Goal: Task Accomplishment & Management: Manage account settings

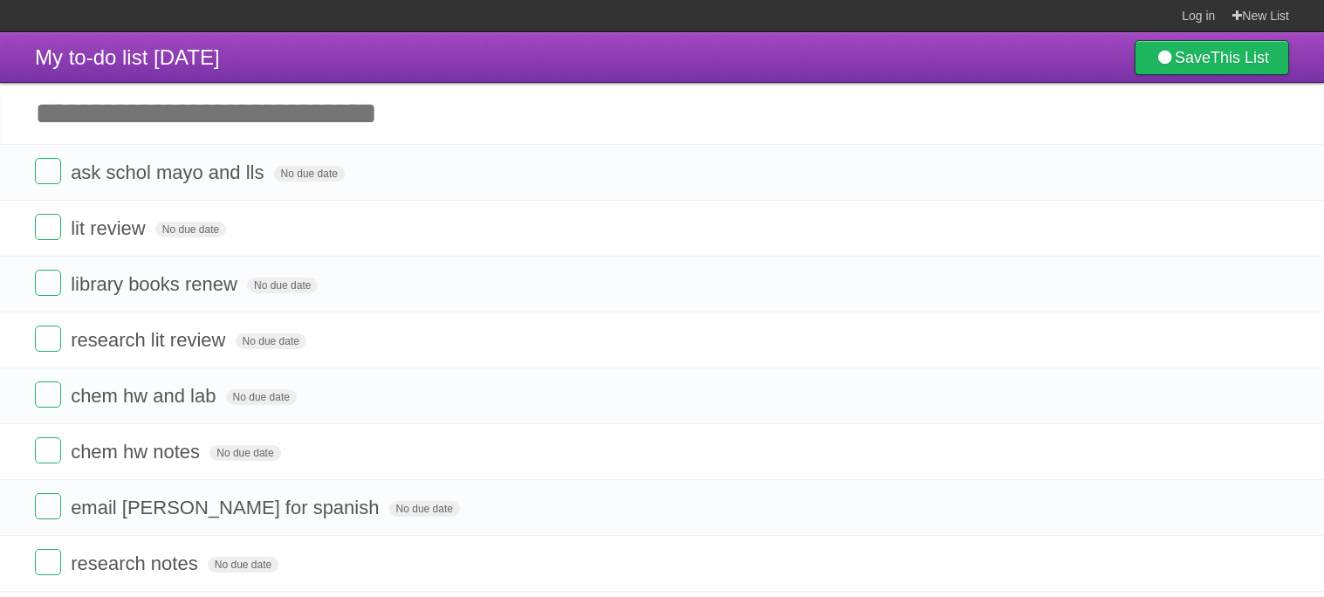
scroll to position [64, 0]
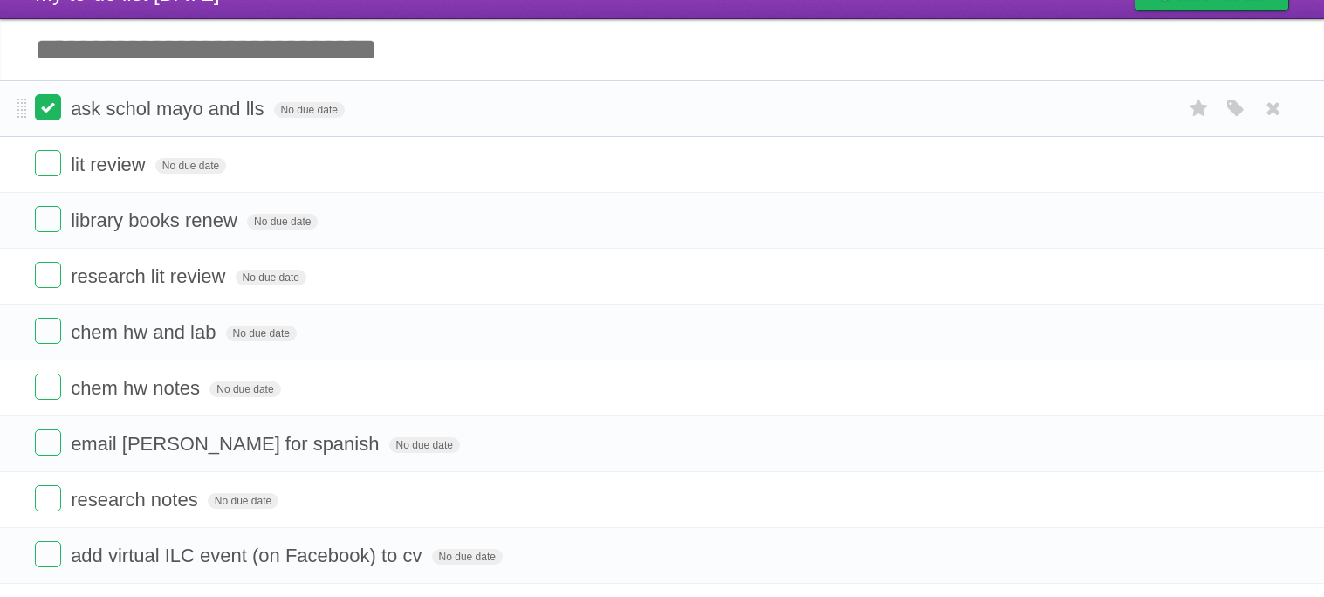
click at [54, 104] on label at bounding box center [48, 107] width 26 height 26
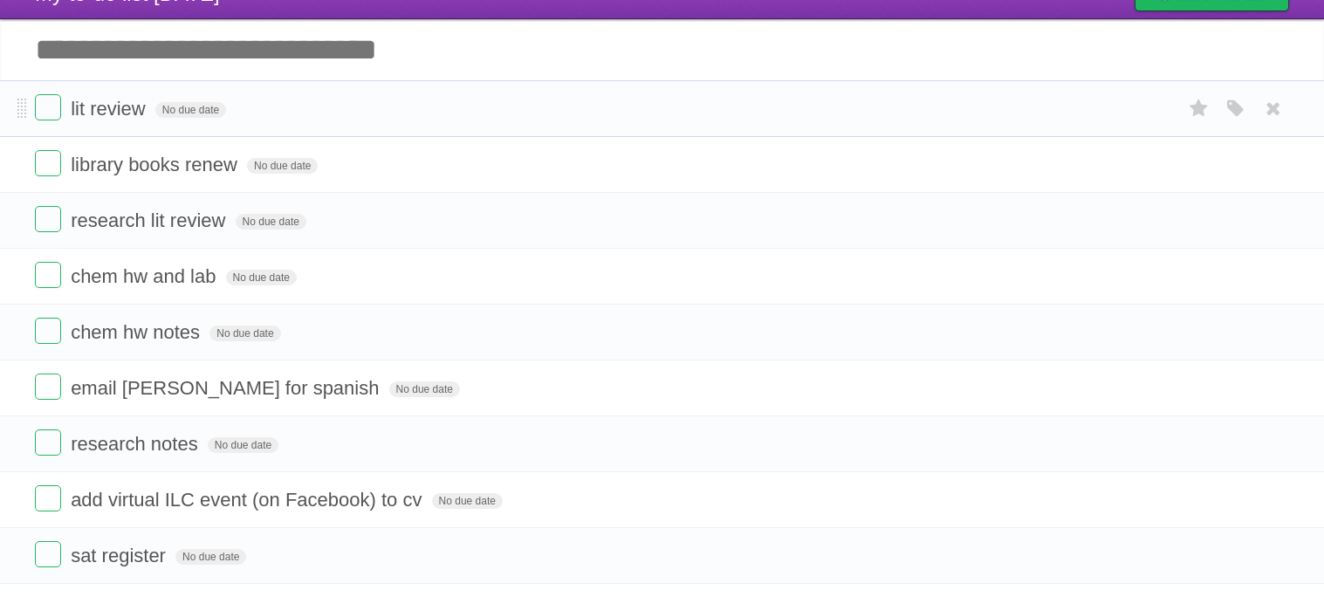
click at [49, 93] on li "lit review No due date White Red Blue Green Purple Orange" at bounding box center [662, 108] width 1324 height 57
click at [51, 102] on label at bounding box center [48, 107] width 26 height 26
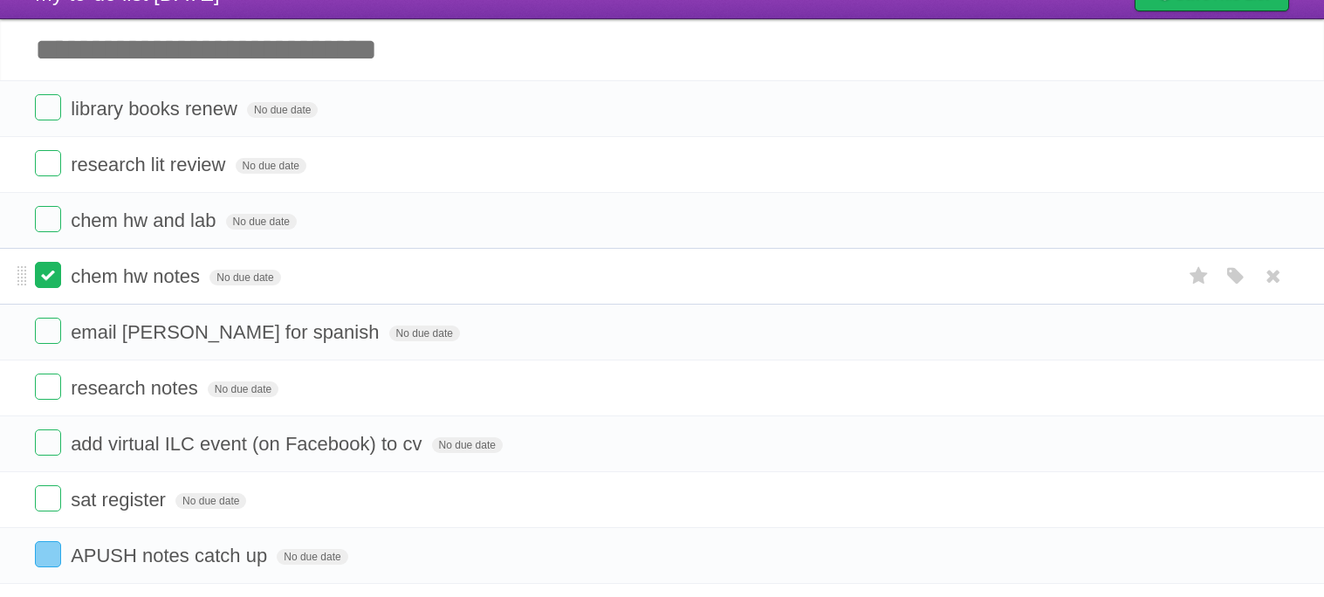
click at [51, 285] on label at bounding box center [48, 275] width 26 height 26
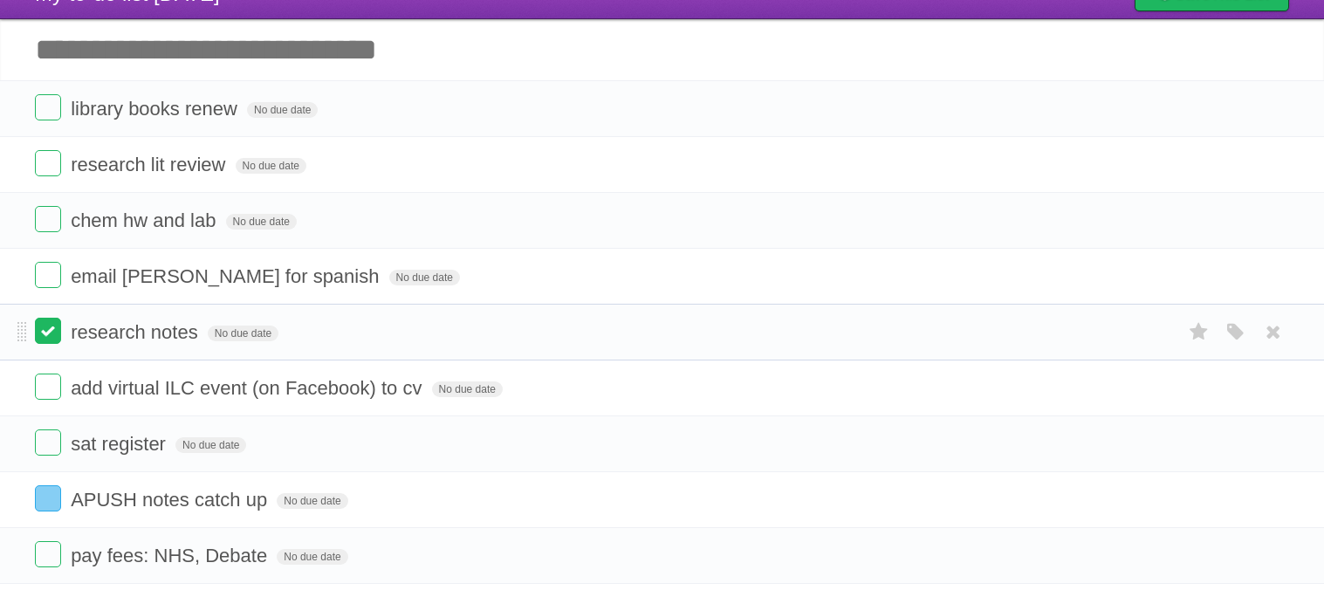
click at [51, 326] on label at bounding box center [48, 331] width 26 height 26
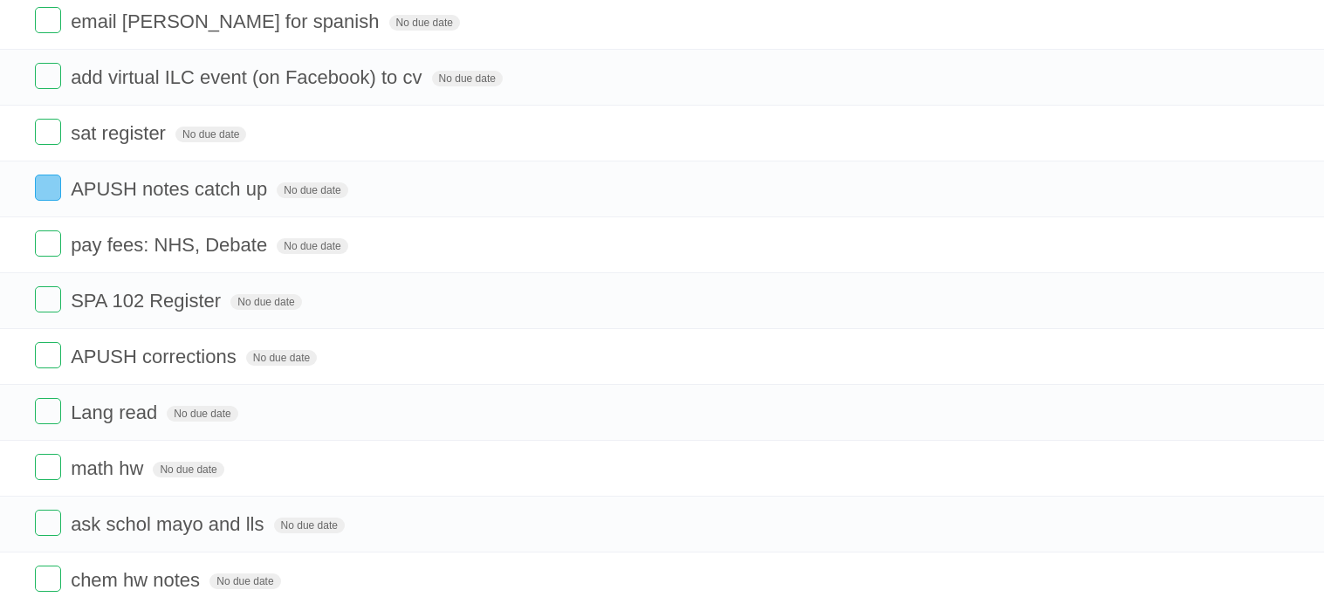
scroll to position [321, 0]
click at [51, 358] on label at bounding box center [48, 353] width 26 height 26
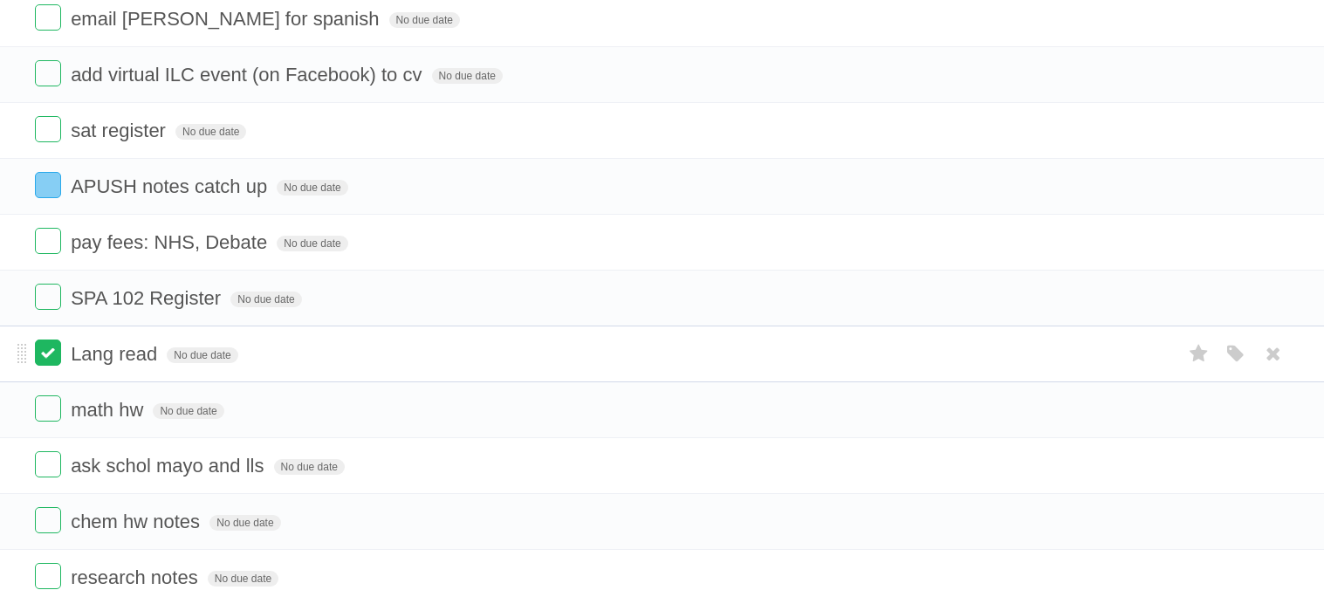
click at [49, 422] on label at bounding box center [48, 408] width 26 height 26
click at [49, 364] on label at bounding box center [48, 353] width 26 height 26
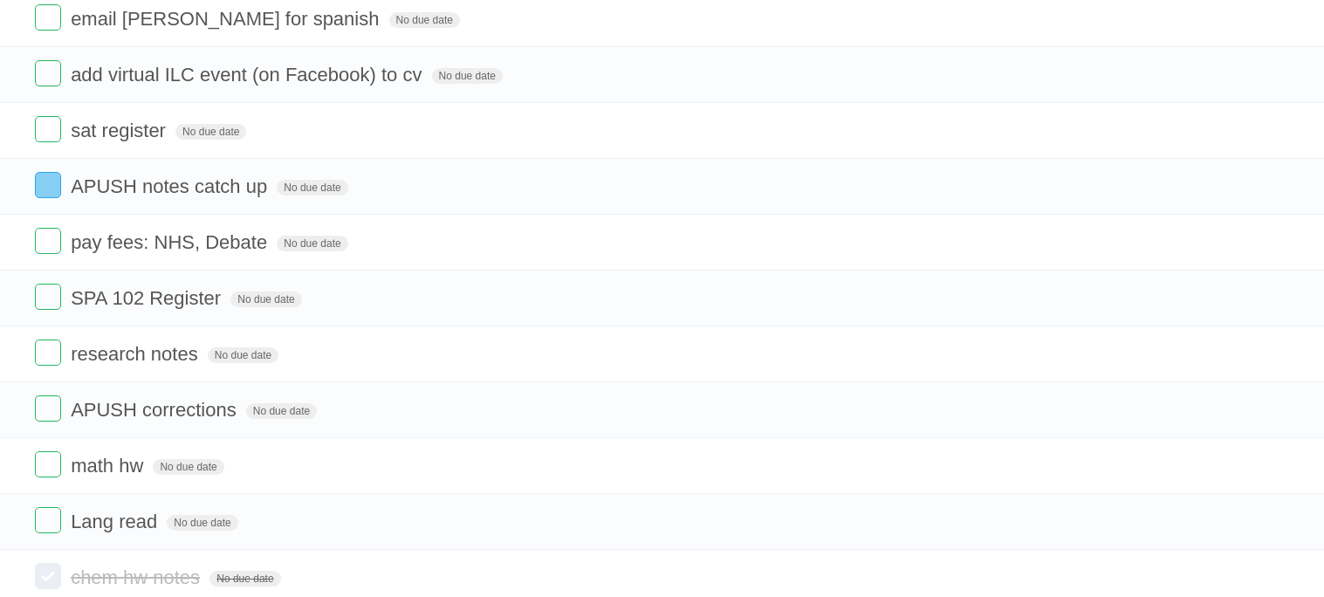
click at [49, 364] on label at bounding box center [48, 353] width 26 height 26
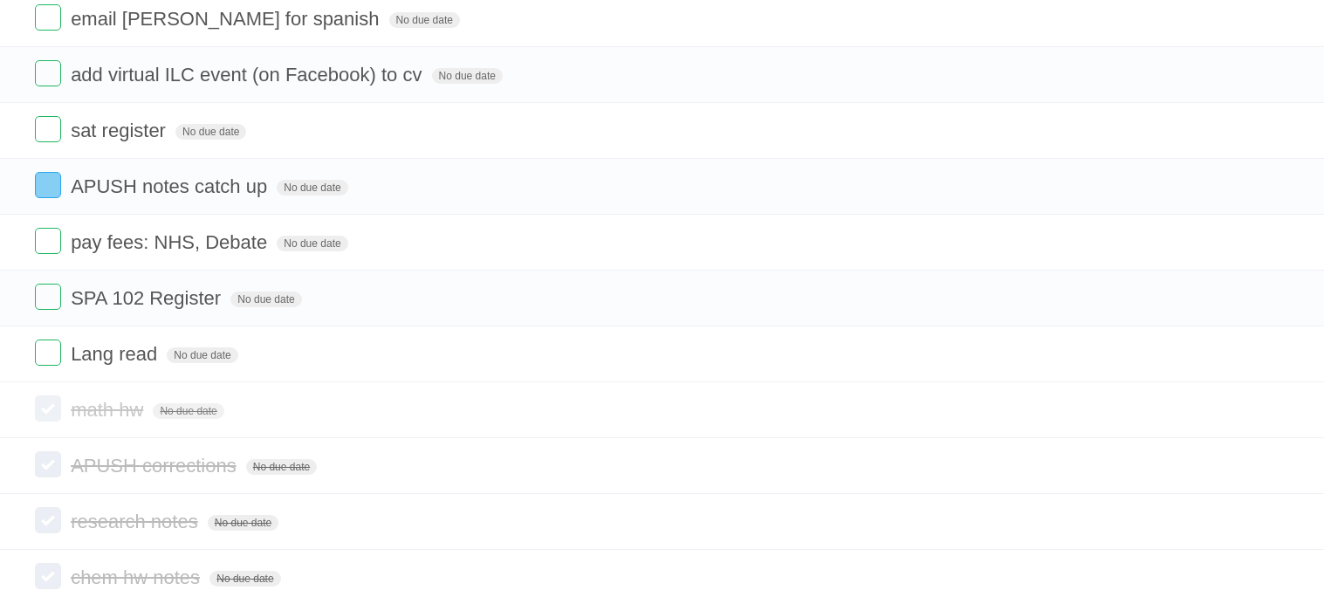
click at [49, 364] on label at bounding box center [48, 353] width 26 height 26
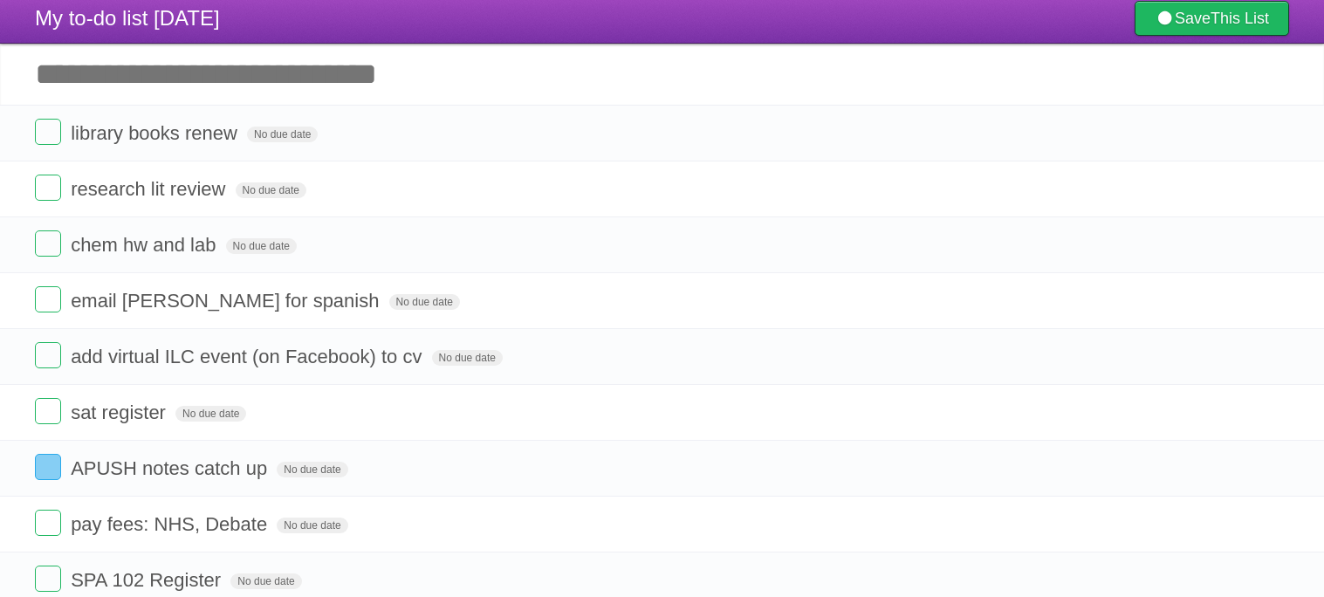
scroll to position [33, 0]
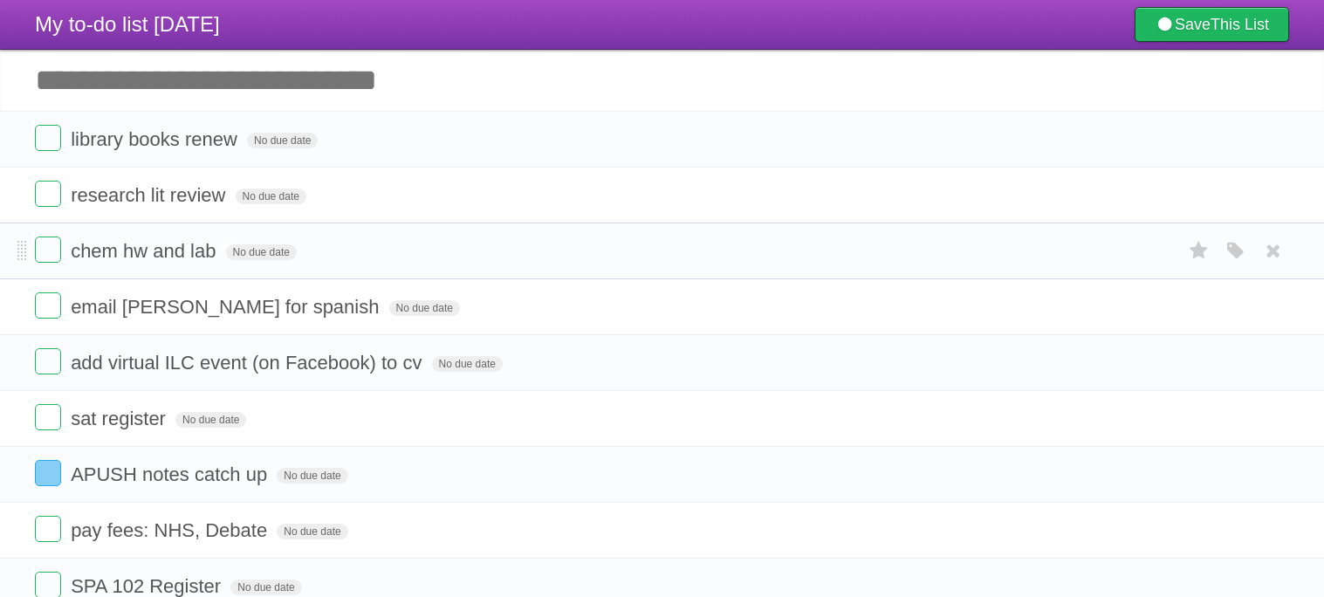
click at [205, 249] on span "chem hw and lab" at bounding box center [145, 251] width 149 height 22
click at [205, 249] on input "**********" at bounding box center [144, 252] width 146 height 23
type input "*******"
click at [392, 100] on input "Add another task" at bounding box center [662, 80] width 1324 height 61
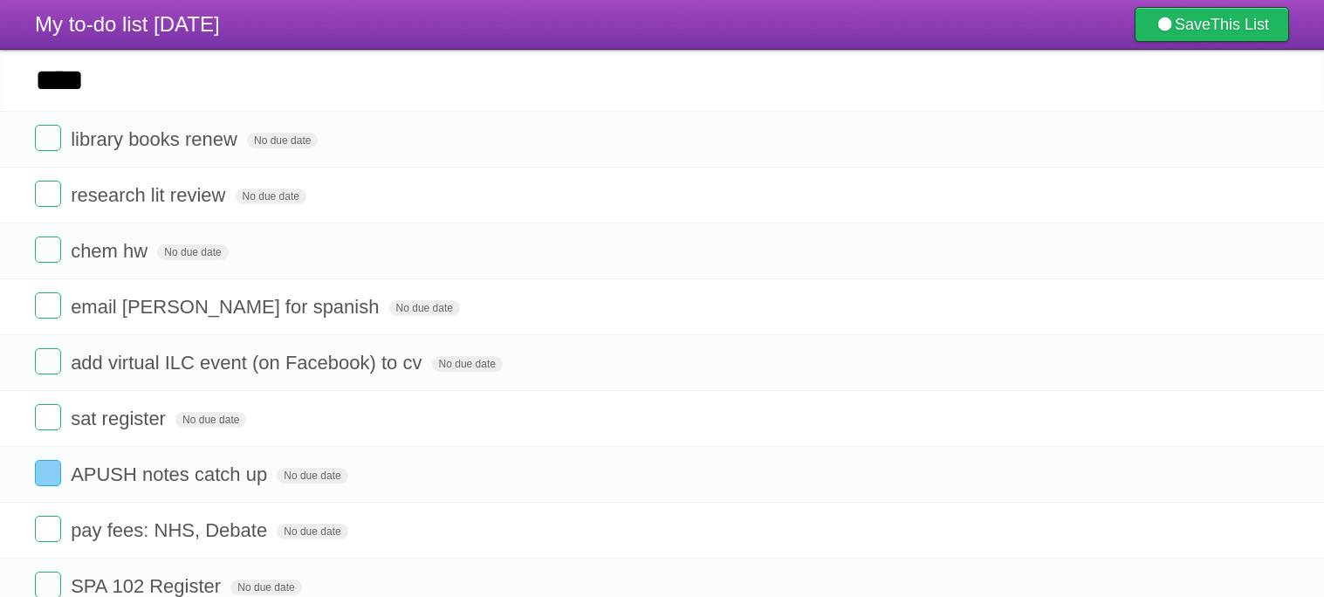
type input "****"
click input "*********" at bounding box center [0, 0] width 0 height 0
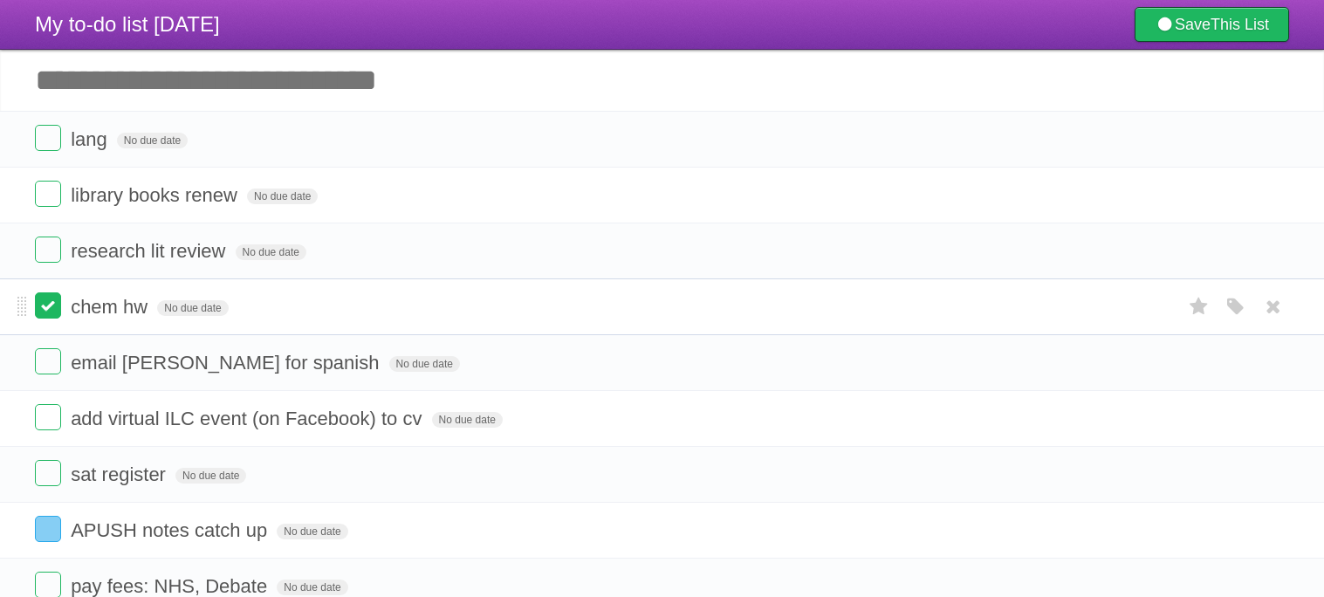
click at [50, 315] on label at bounding box center [48, 305] width 26 height 26
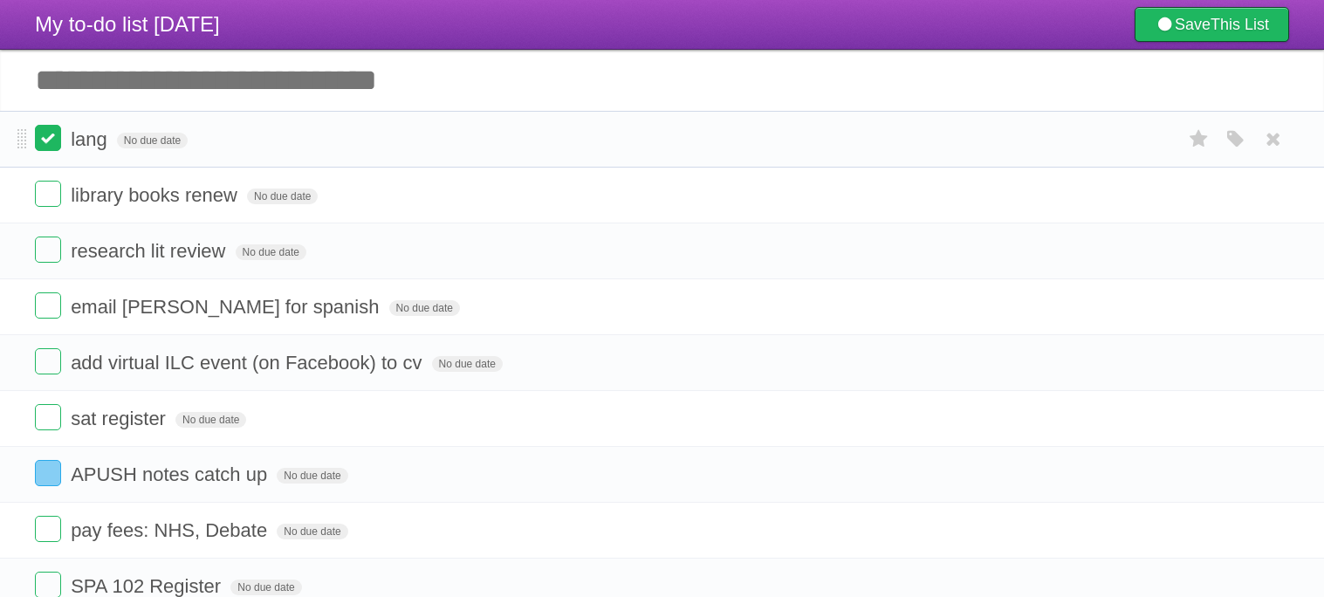
click at [45, 133] on label at bounding box center [48, 138] width 26 height 26
